Goal: Register for event/course

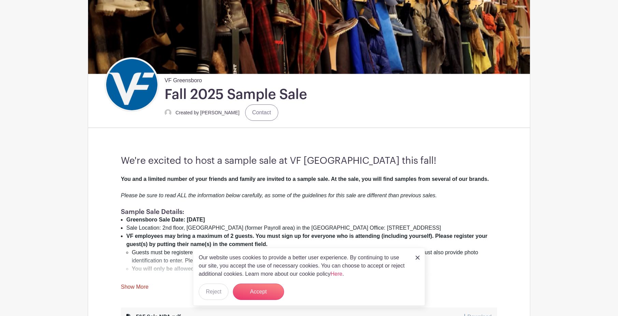
scroll to position [137, 0]
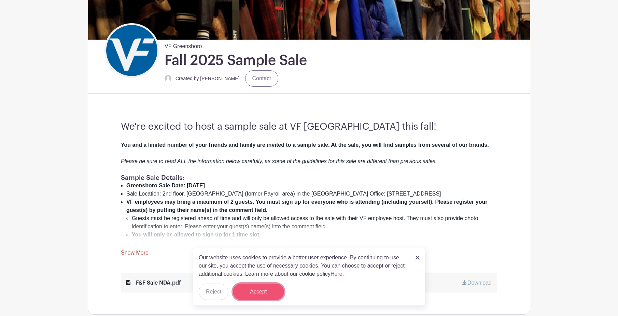
click at [269, 291] on button "Accept" at bounding box center [258, 292] width 51 height 16
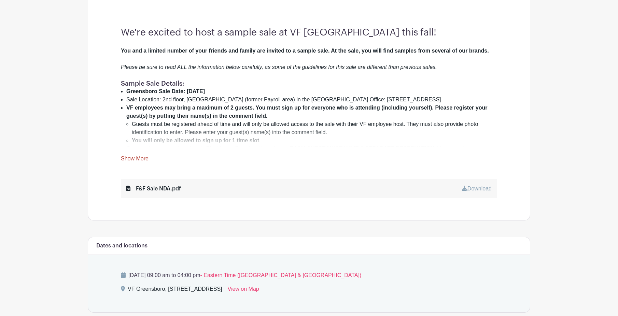
scroll to position [239, 0]
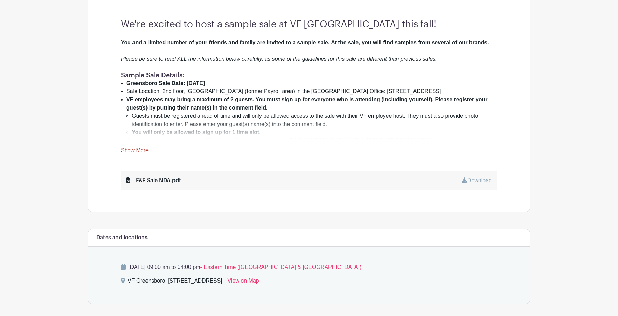
click at [171, 179] on div "F&F Sale NDA.pdf" at bounding box center [153, 181] width 55 height 8
click at [128, 149] on link "Show More" at bounding box center [135, 151] width 28 height 9
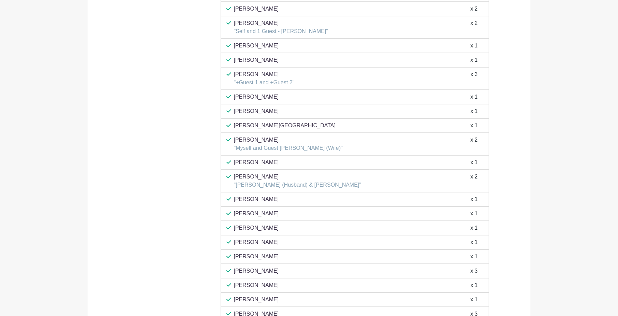
scroll to position [990, 0]
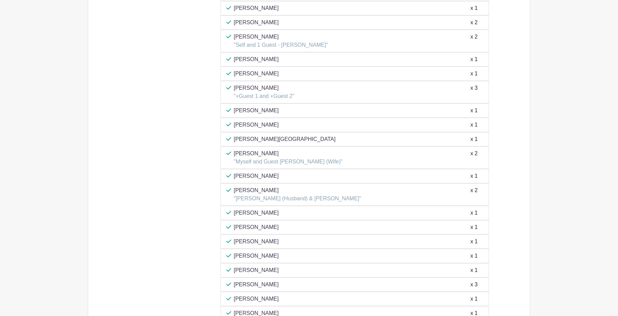
click at [261, 186] on p "[PERSON_NAME]" at bounding box center [297, 190] width 127 height 8
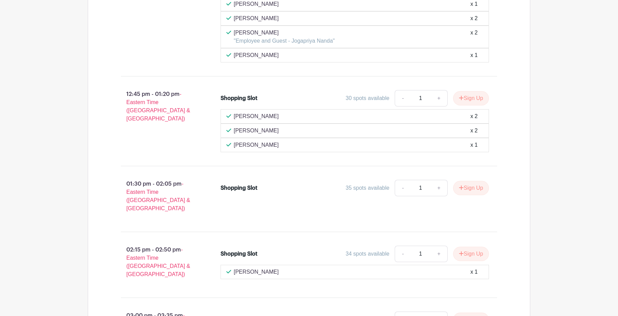
scroll to position [2658, 0]
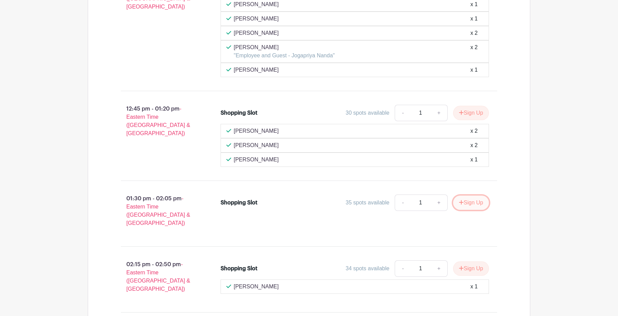
click at [472, 196] on button "Sign Up" at bounding box center [471, 203] width 36 height 14
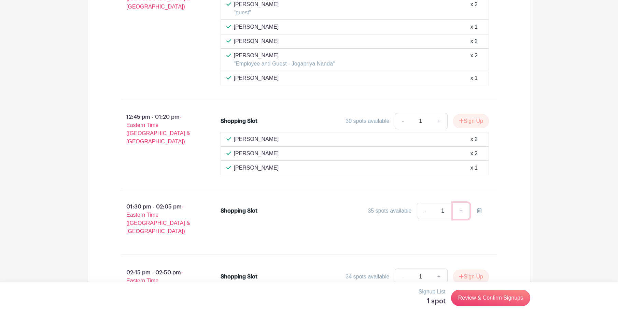
click at [458, 204] on link "+" at bounding box center [461, 211] width 17 height 16
type input "2"
click at [493, 300] on link "Review & Confirm Signups" at bounding box center [490, 298] width 79 height 16
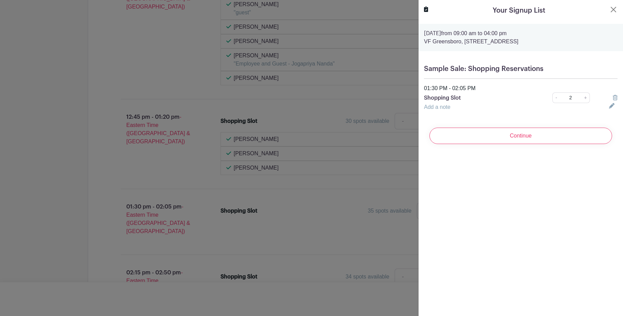
click at [444, 108] on link "Add a note" at bounding box center [437, 107] width 26 height 6
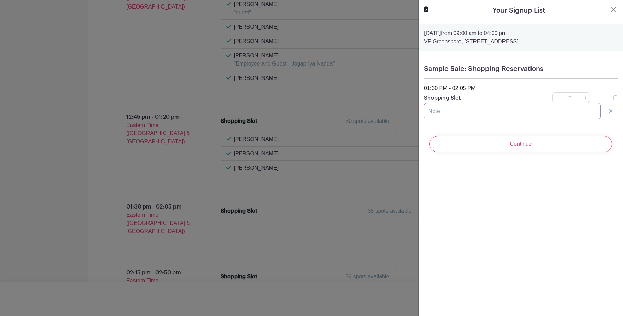
click at [506, 117] on input "text" at bounding box center [512, 111] width 177 height 16
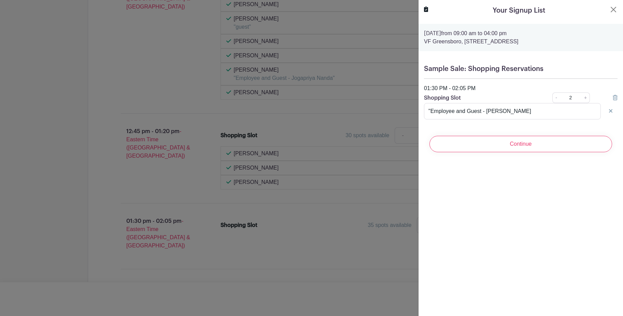
drag, startPoint x: 555, startPoint y: 145, endPoint x: 560, endPoint y: 194, distance: 49.1
click at [560, 194] on div "Your Signup List [DATE] 09:00 am to 04:00 pm VF Greensboro, [STREET_ADDRESS] Sa…" at bounding box center [520, 158] width 205 height 316
click at [540, 108] on input ""Employee and Guest - [PERSON_NAME]" at bounding box center [512, 111] width 177 height 16
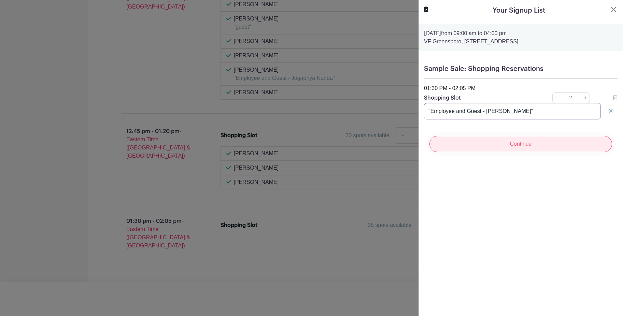
type input ""Employee and Guest - [PERSON_NAME]""
click at [556, 141] on input "Continue" at bounding box center [521, 144] width 183 height 16
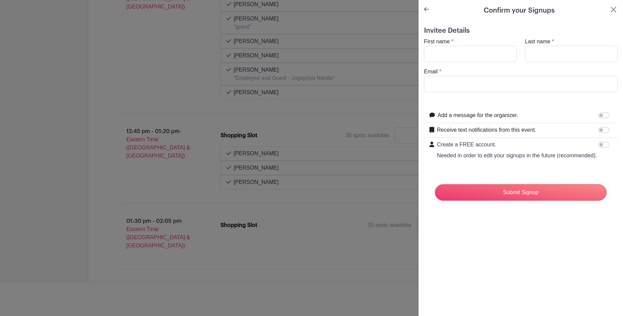
click at [430, 11] on div "Confirm your Signups" at bounding box center [521, 10] width 194 height 10
click at [427, 10] on icon at bounding box center [426, 8] width 5 height 5
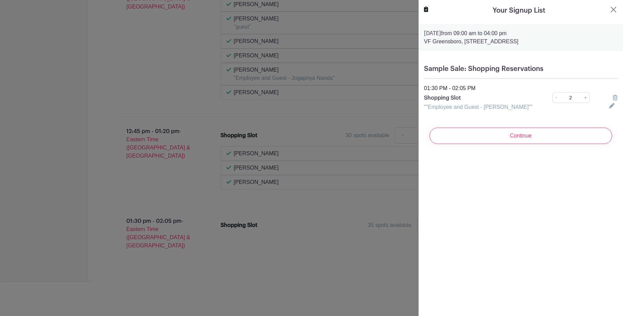
click at [568, 140] on input "Continue" at bounding box center [521, 136] width 183 height 16
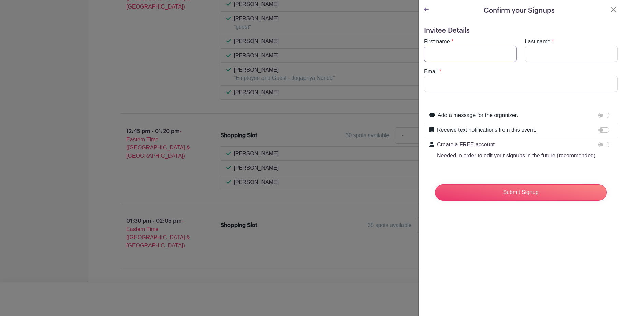
click at [488, 56] on input "First name" at bounding box center [470, 54] width 93 height 16
click at [498, 32] on h5 "Invitee Details" at bounding box center [521, 31] width 194 height 8
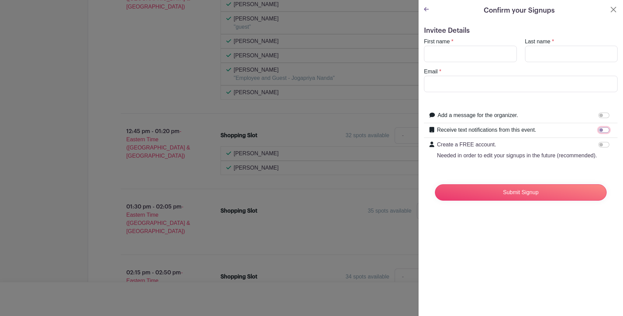
click at [599, 130] on input "Receive text notifications from this event." at bounding box center [604, 129] width 11 height 5
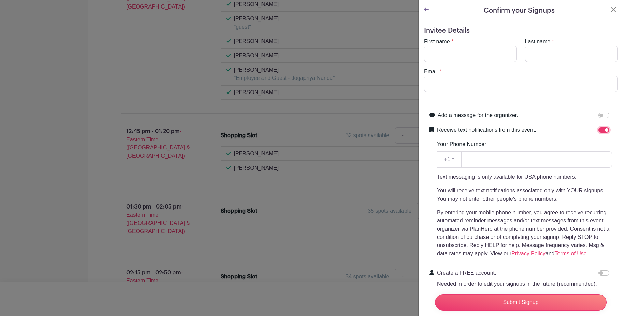
click at [599, 132] on input "Receive text notifications from this event." at bounding box center [604, 129] width 11 height 5
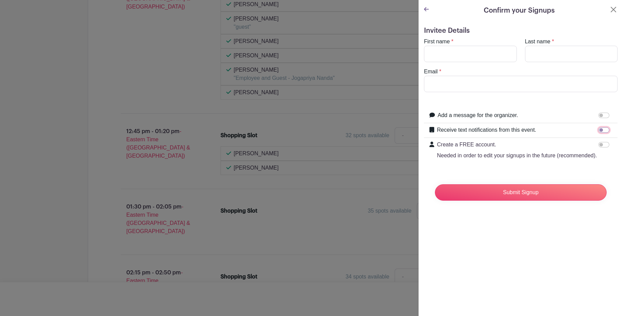
click at [599, 132] on input "Receive text notifications from this event." at bounding box center [604, 129] width 11 height 5
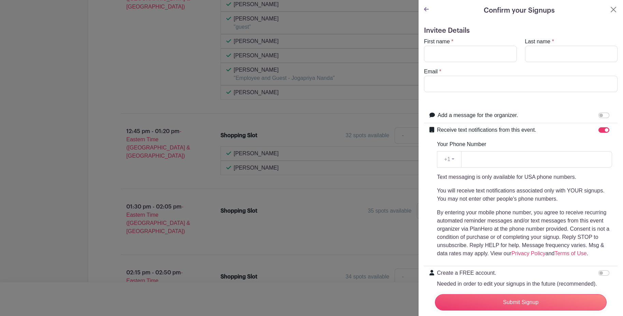
click at [599, 133] on div at bounding box center [606, 130] width 14 height 8
click at [600, 129] on input "Receive text notifications from this event." at bounding box center [604, 129] width 11 height 5
checkbox input "false"
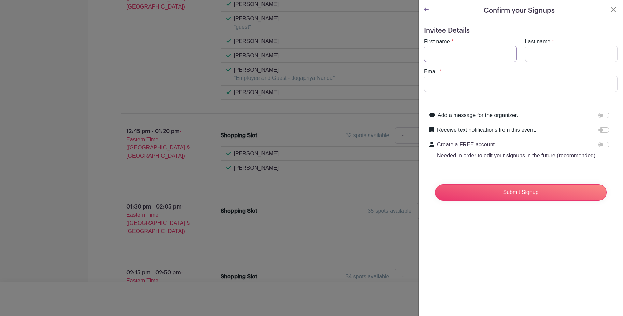
click at [468, 58] on input "First name" at bounding box center [470, 54] width 93 height 16
type input "[PERSON_NAME]"
type input "Tang"
type input "[PERSON_NAME][EMAIL_ADDRESS][DOMAIN_NAME]"
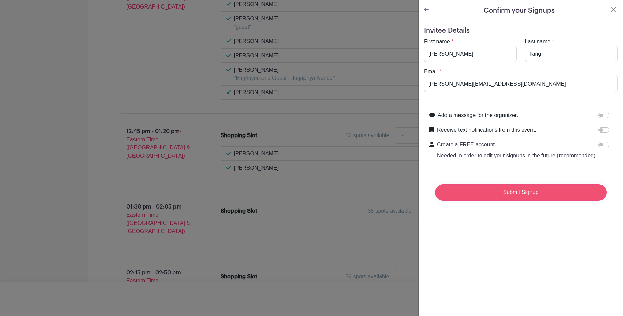
click at [544, 198] on input "Submit Signup" at bounding box center [521, 192] width 172 height 16
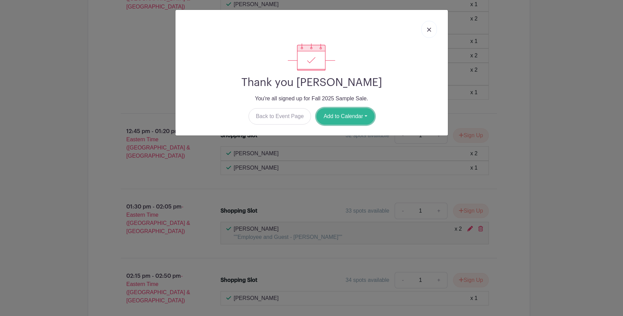
click at [334, 114] on button "Add to Calendar" at bounding box center [346, 116] width 58 height 16
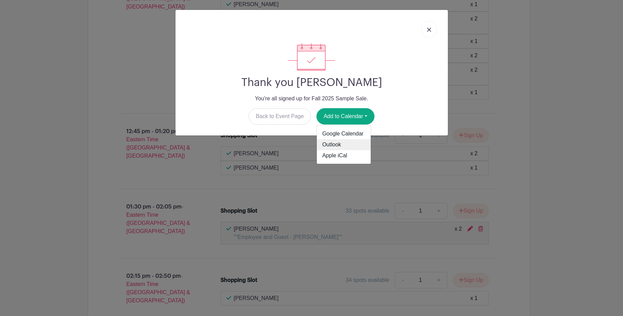
click at [348, 143] on link "Outlook" at bounding box center [344, 144] width 54 height 11
click at [431, 28] on img at bounding box center [429, 30] width 4 height 4
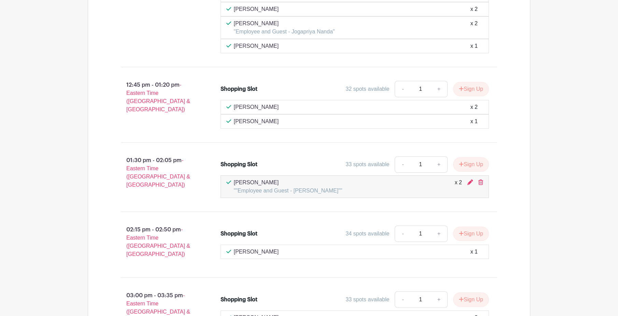
scroll to position [2697, 0]
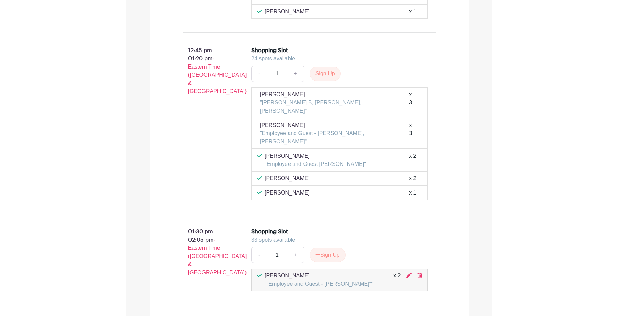
scroll to position [2840, 0]
